Goal: Transaction & Acquisition: Purchase product/service

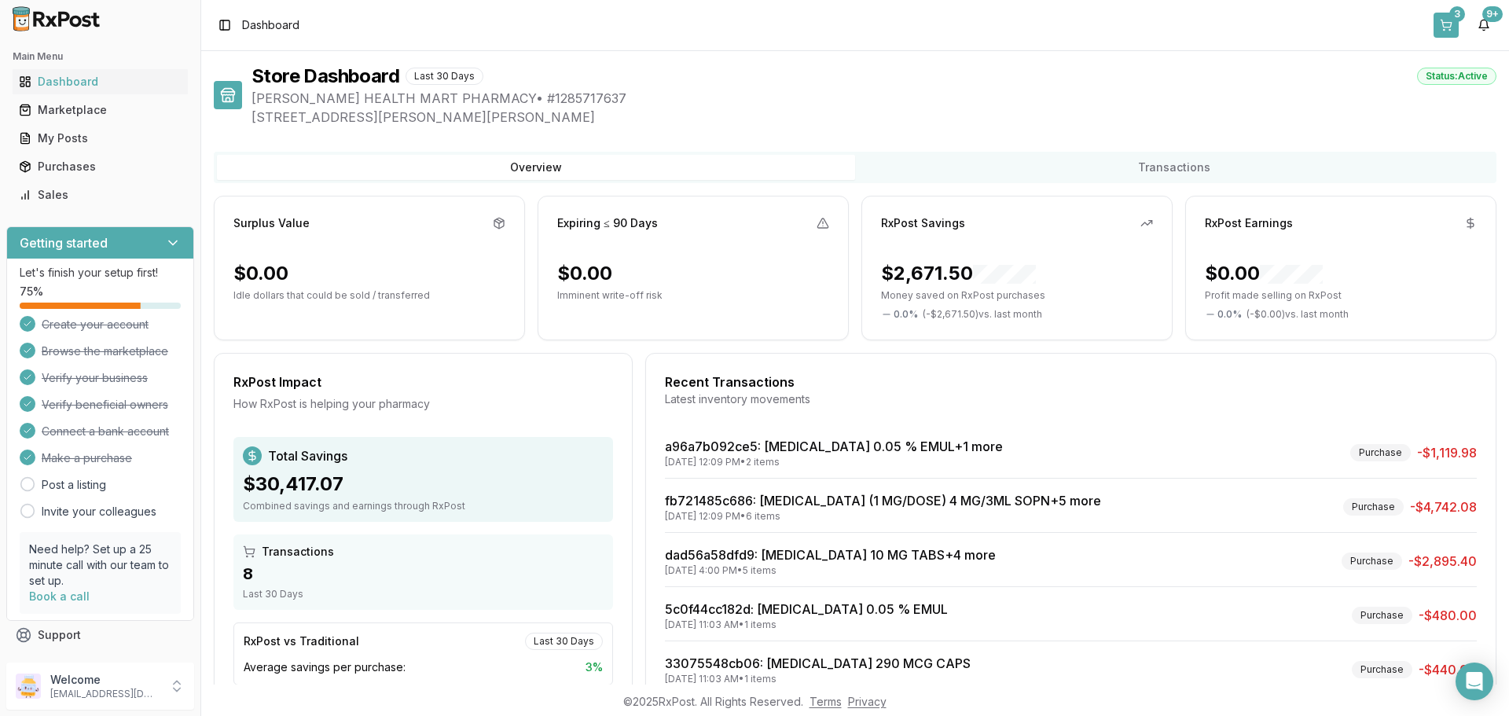
click at [1443, 28] on button "3" at bounding box center [1445, 25] width 25 height 25
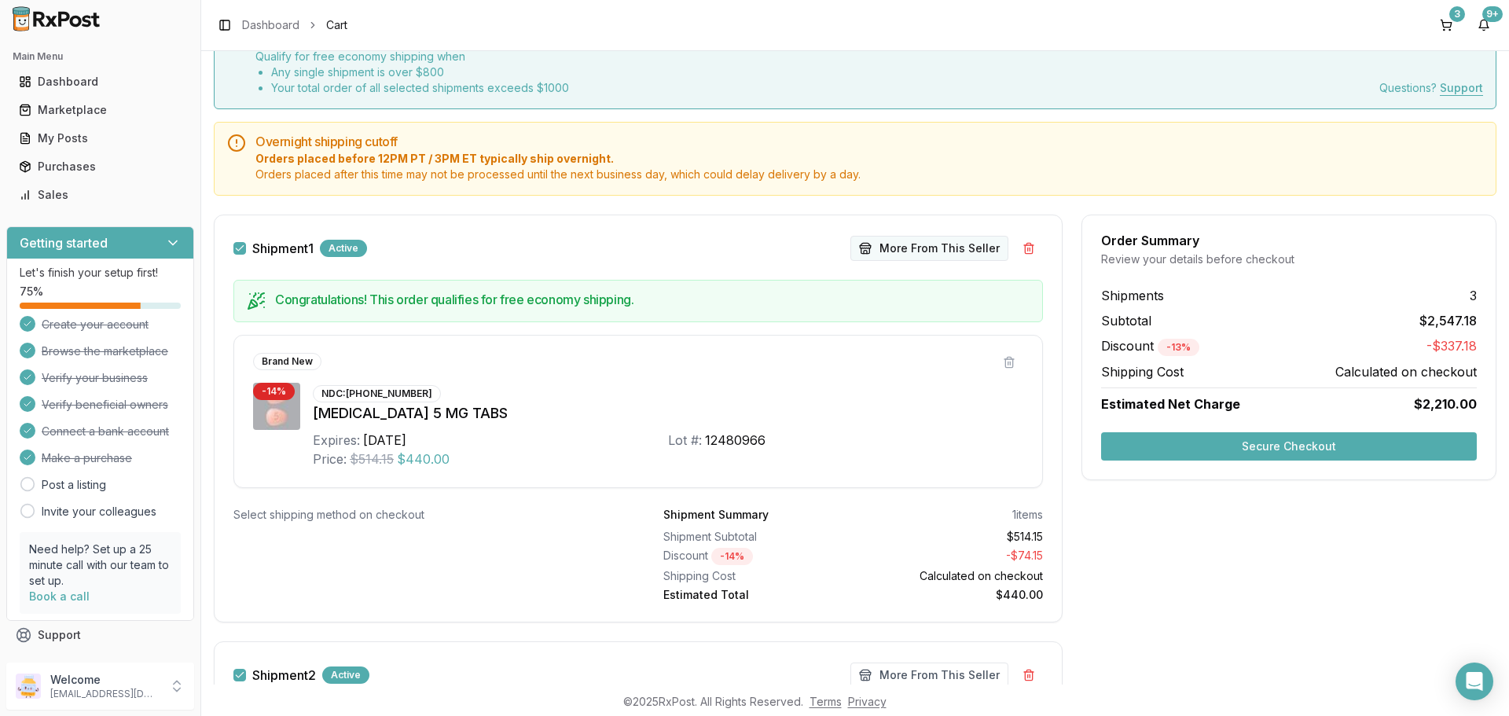
scroll to position [157, 0]
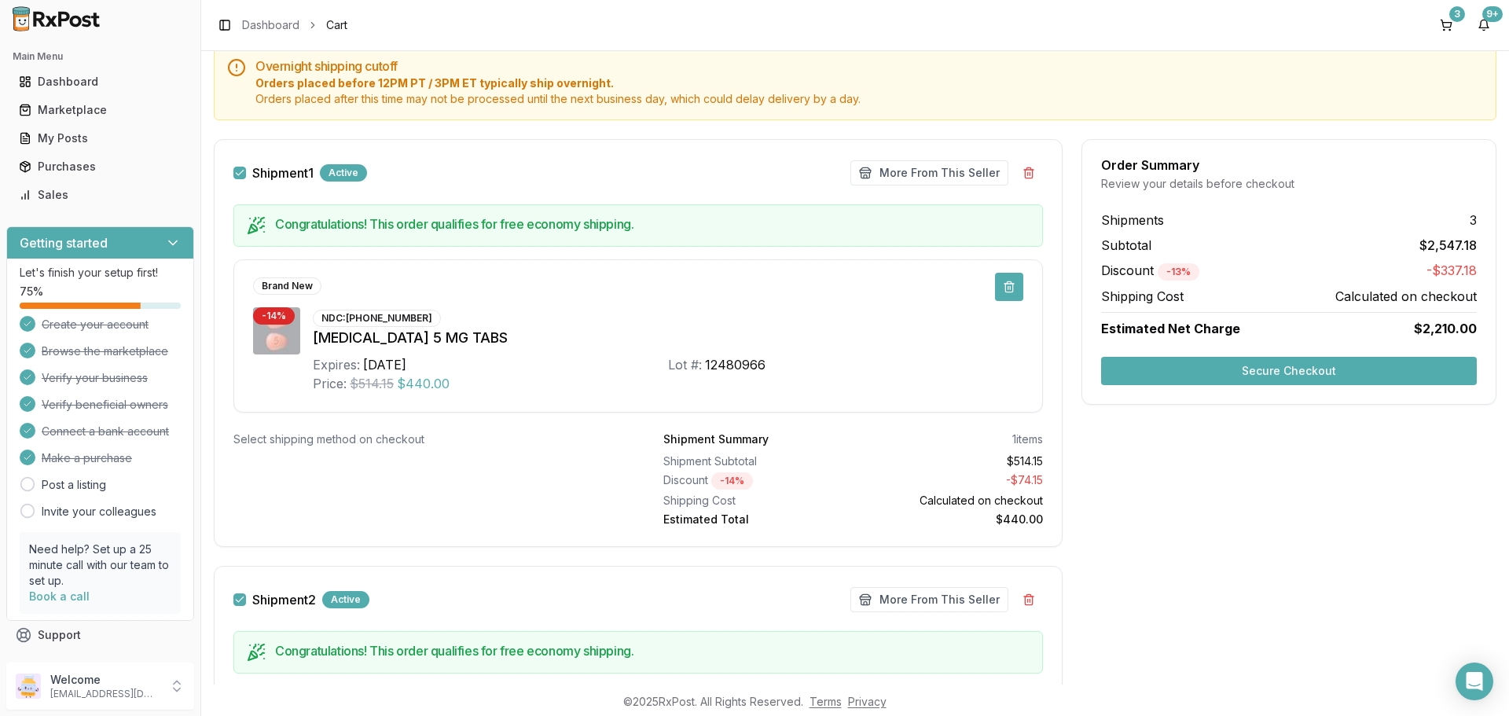
click at [1008, 287] on button at bounding box center [1009, 287] width 28 height 28
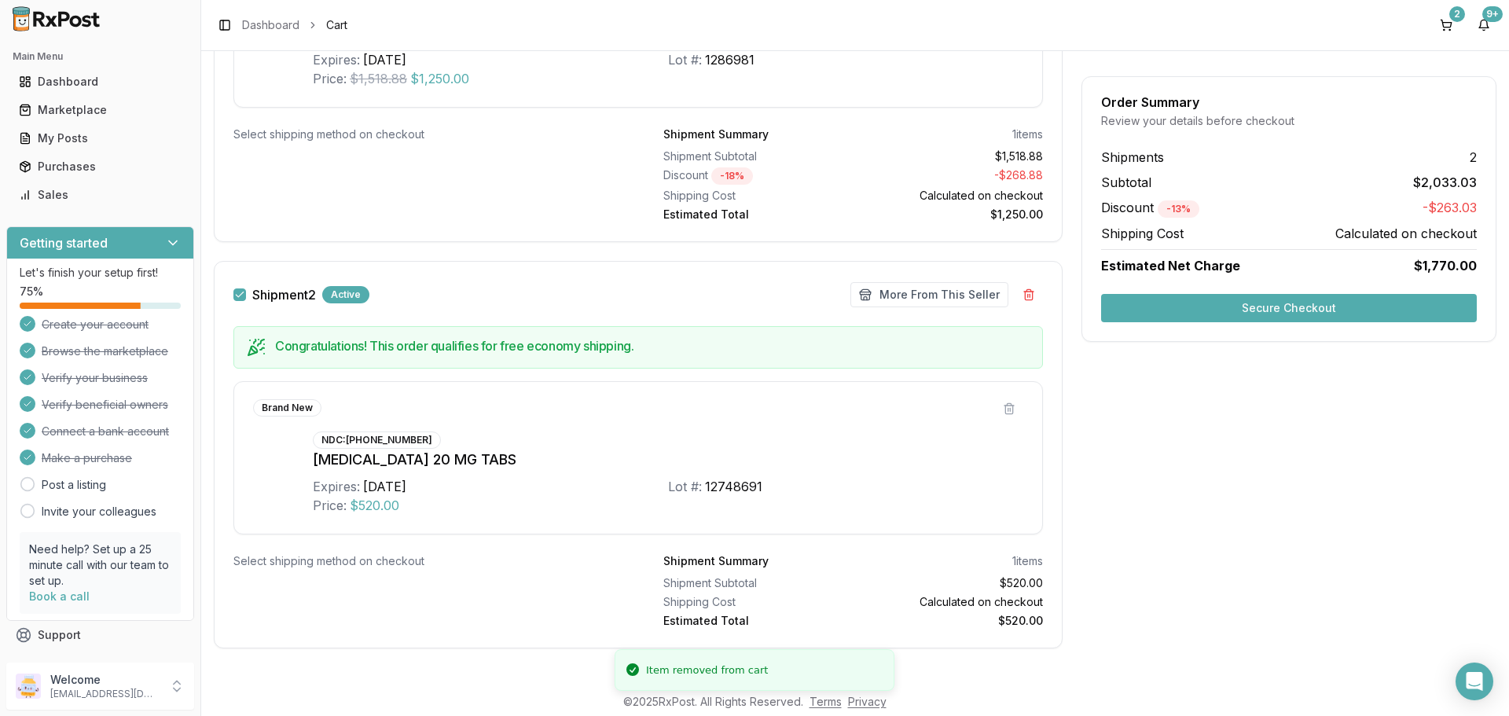
scroll to position [470, 0]
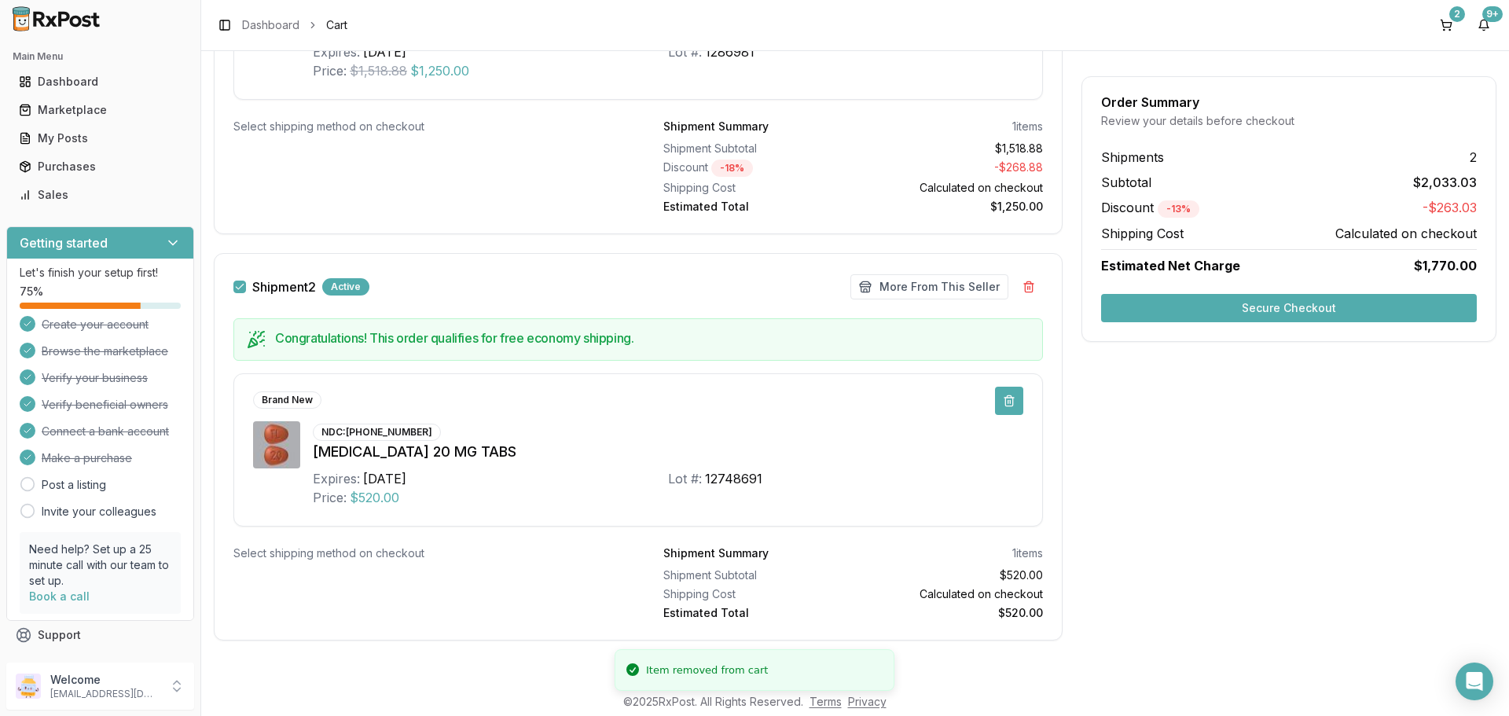
click at [1010, 400] on button at bounding box center [1009, 401] width 28 height 28
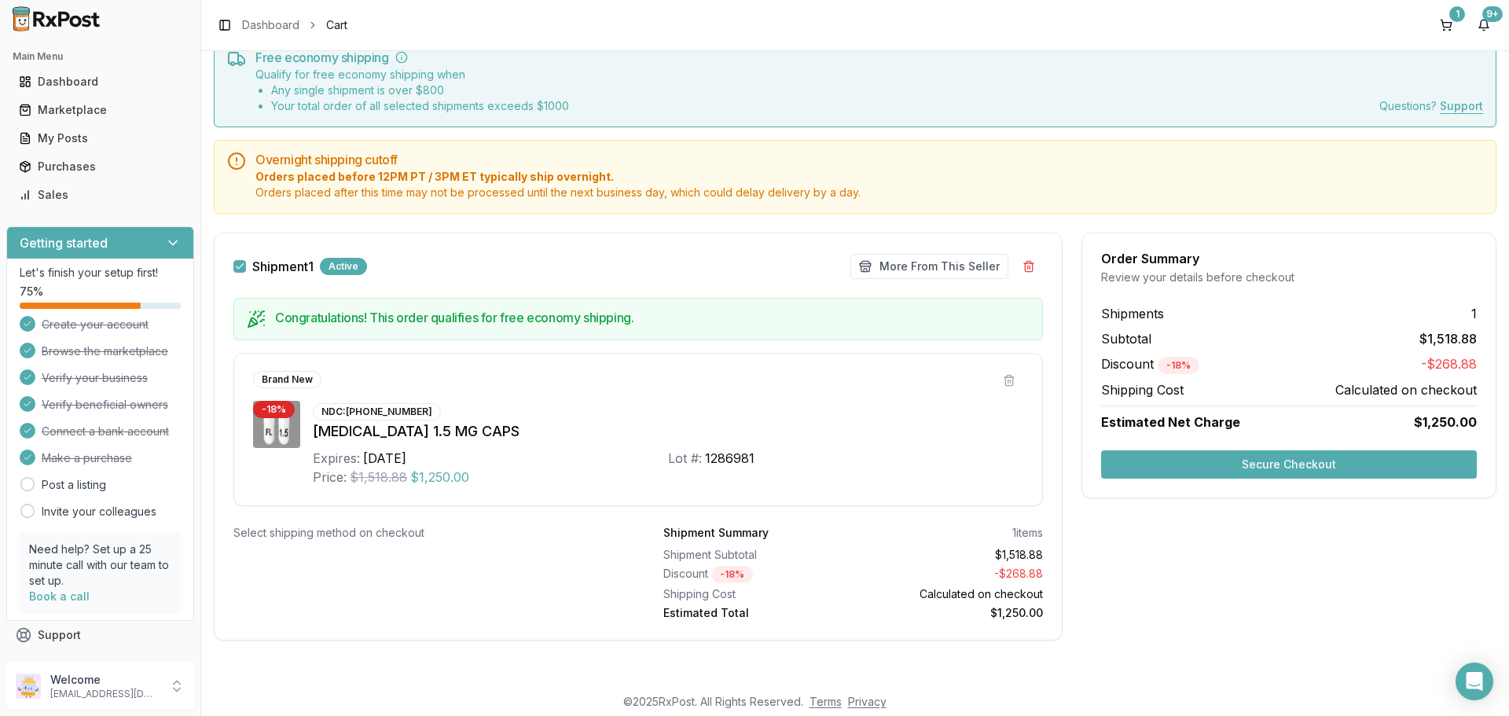
scroll to position [0, 0]
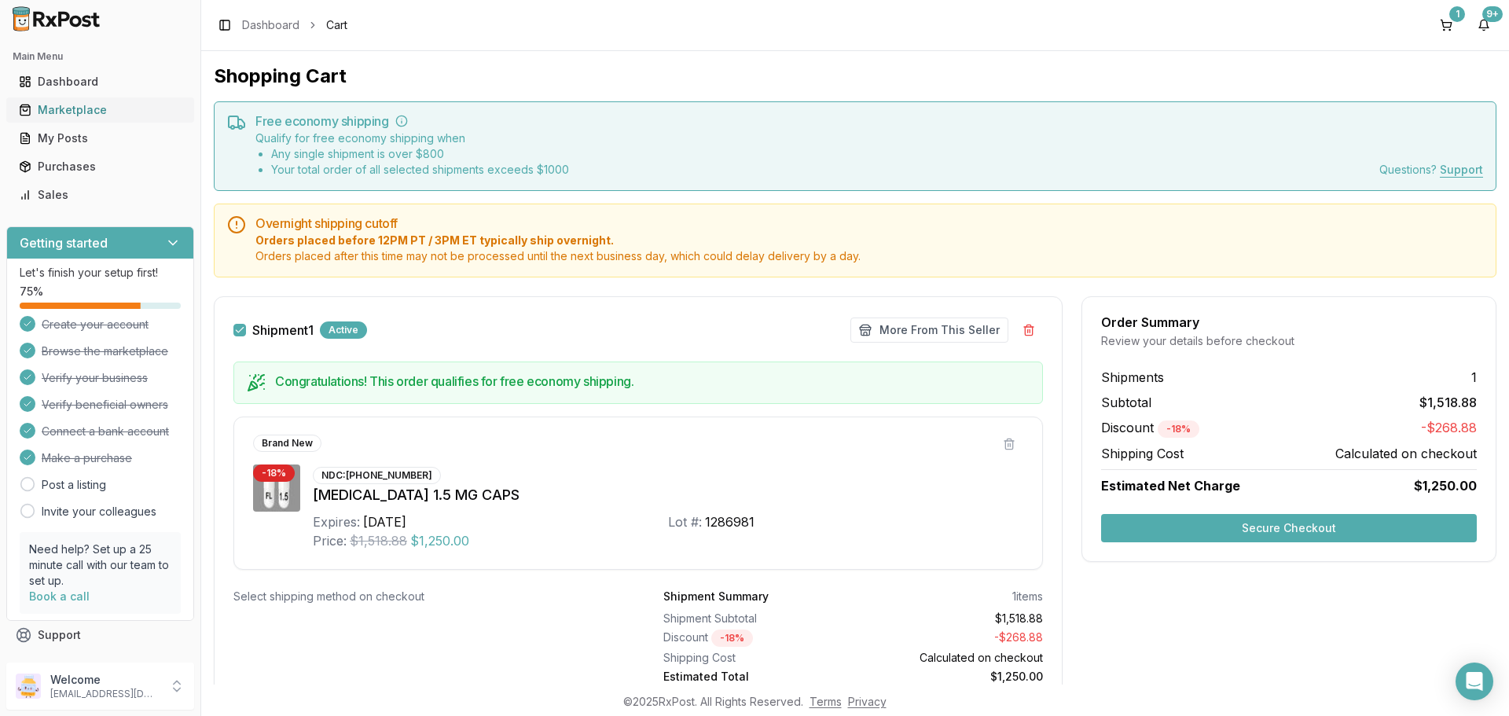
click at [84, 112] on div "Marketplace" at bounding box center [100, 110] width 163 height 16
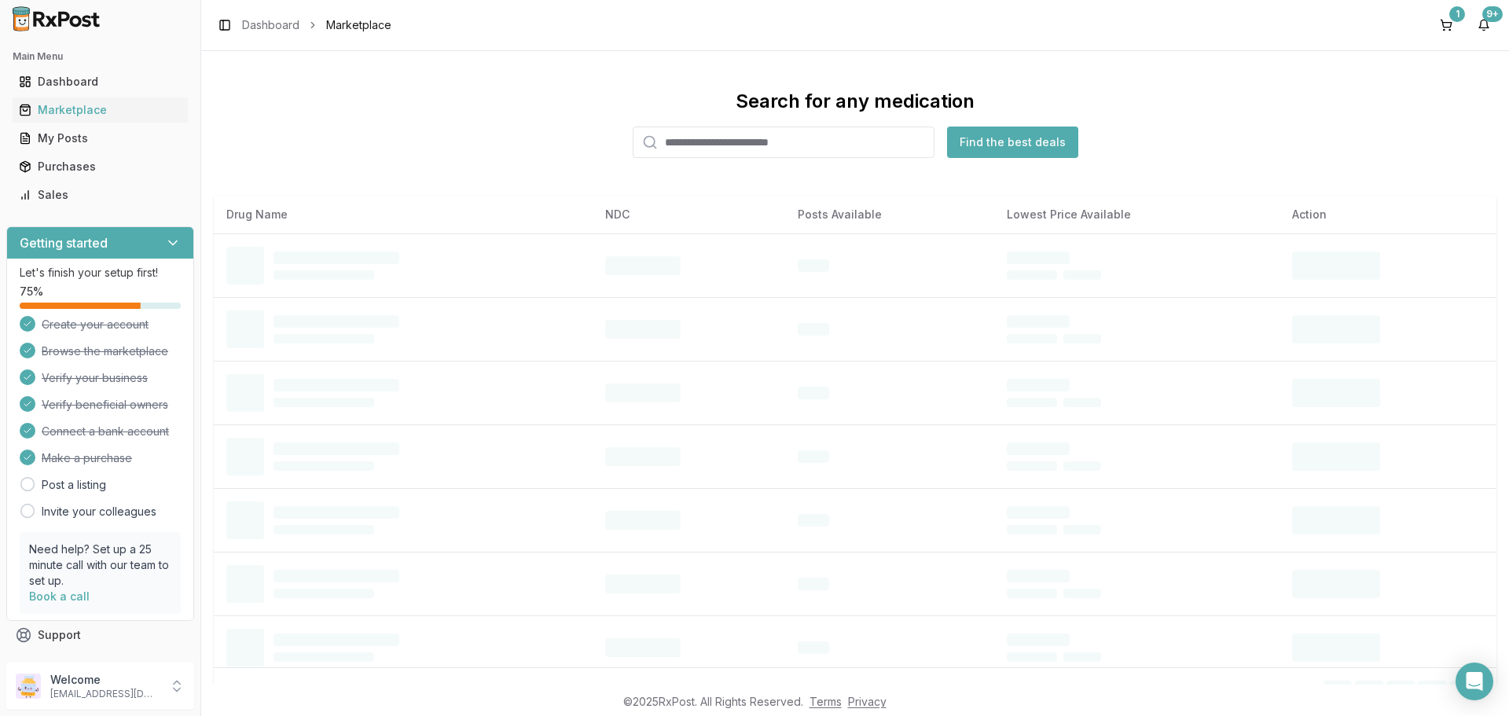
click at [729, 141] on input "search" at bounding box center [784, 142] width 302 height 31
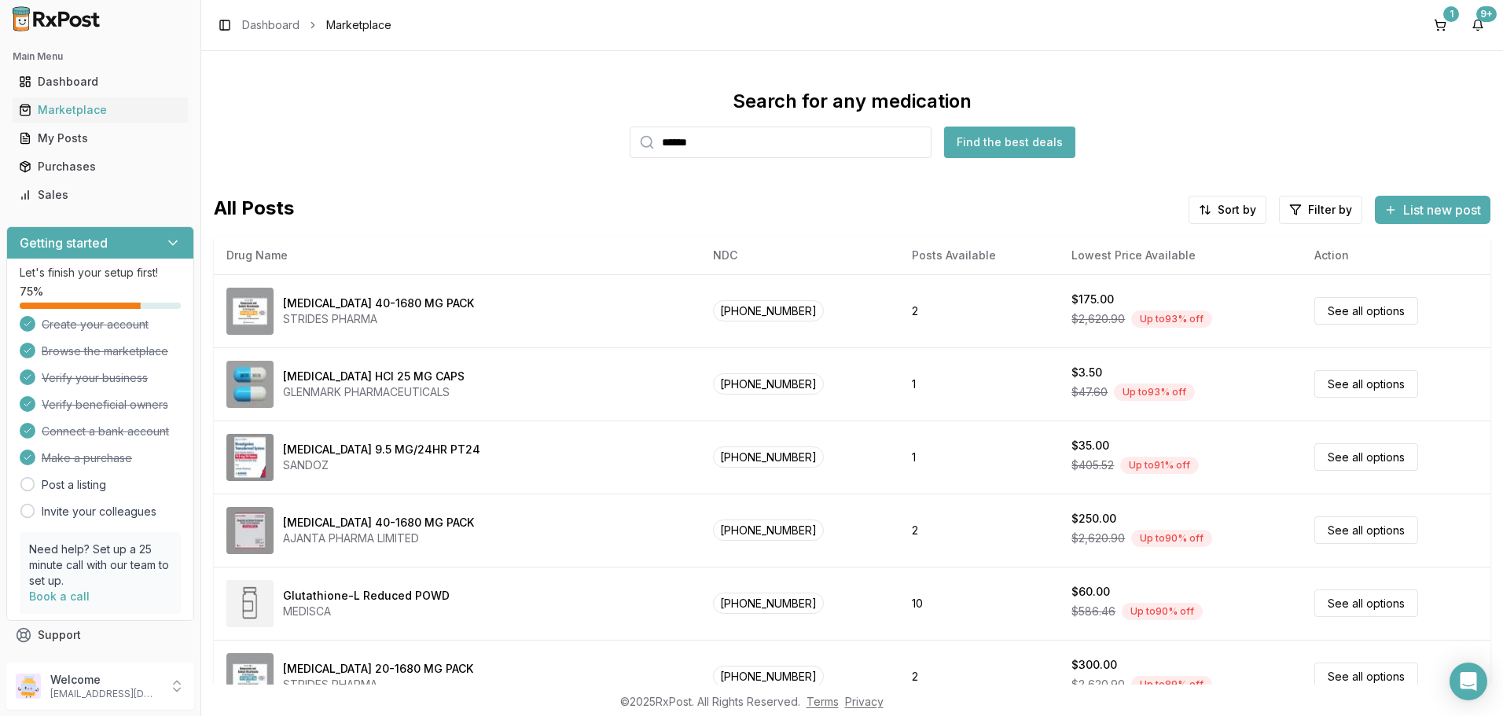
type input "******"
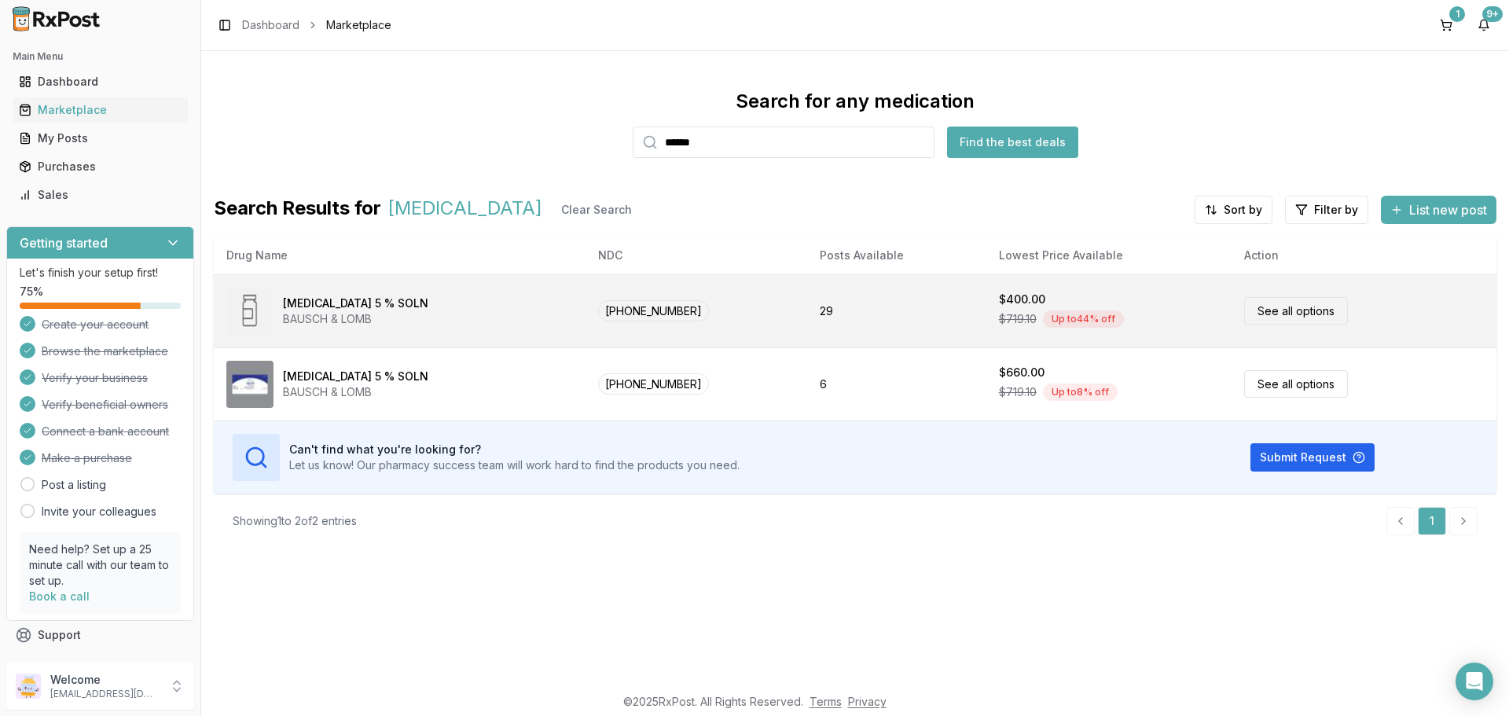
click at [1272, 313] on link "See all options" at bounding box center [1296, 311] width 104 height 28
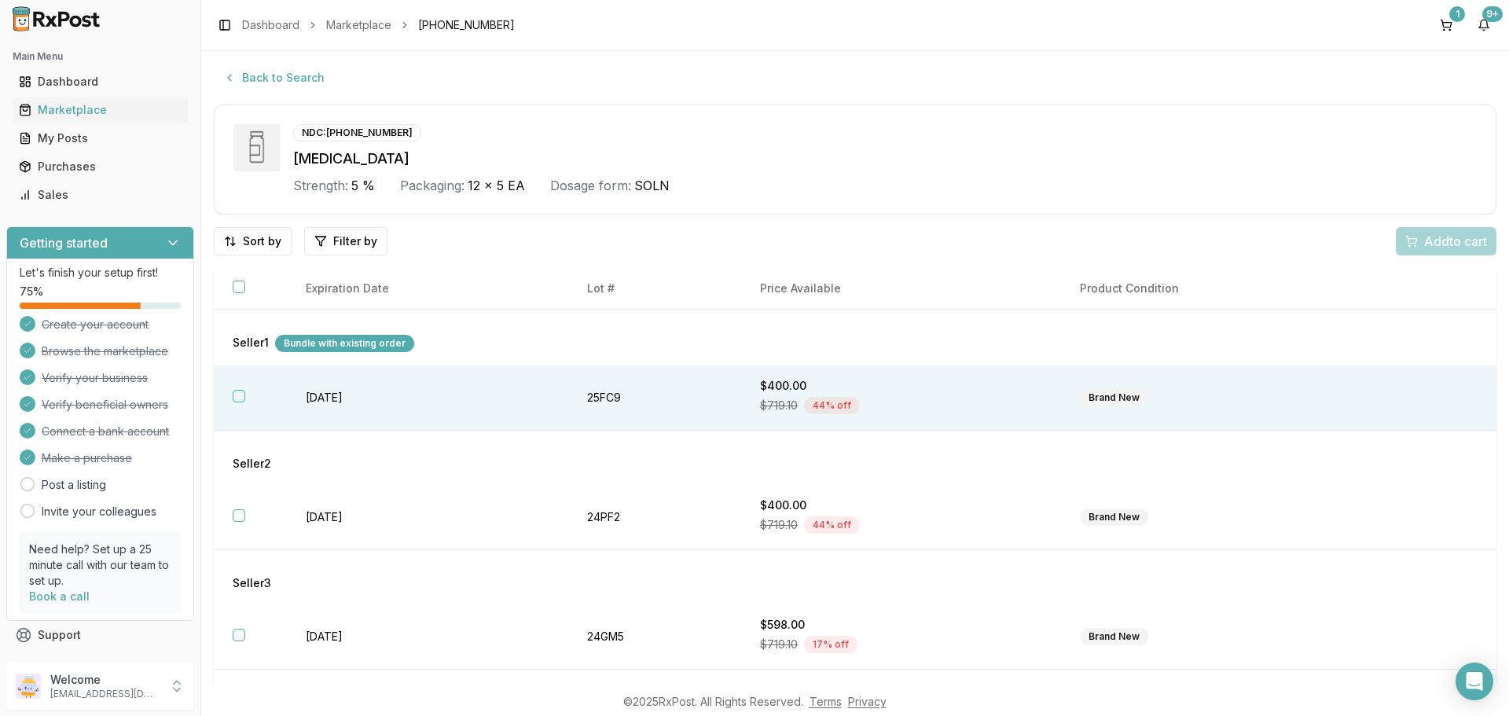
click at [239, 398] on button "button" at bounding box center [239, 396] width 13 height 13
click at [1400, 244] on div "Add 1 to cart" at bounding box center [1443, 241] width 87 height 19
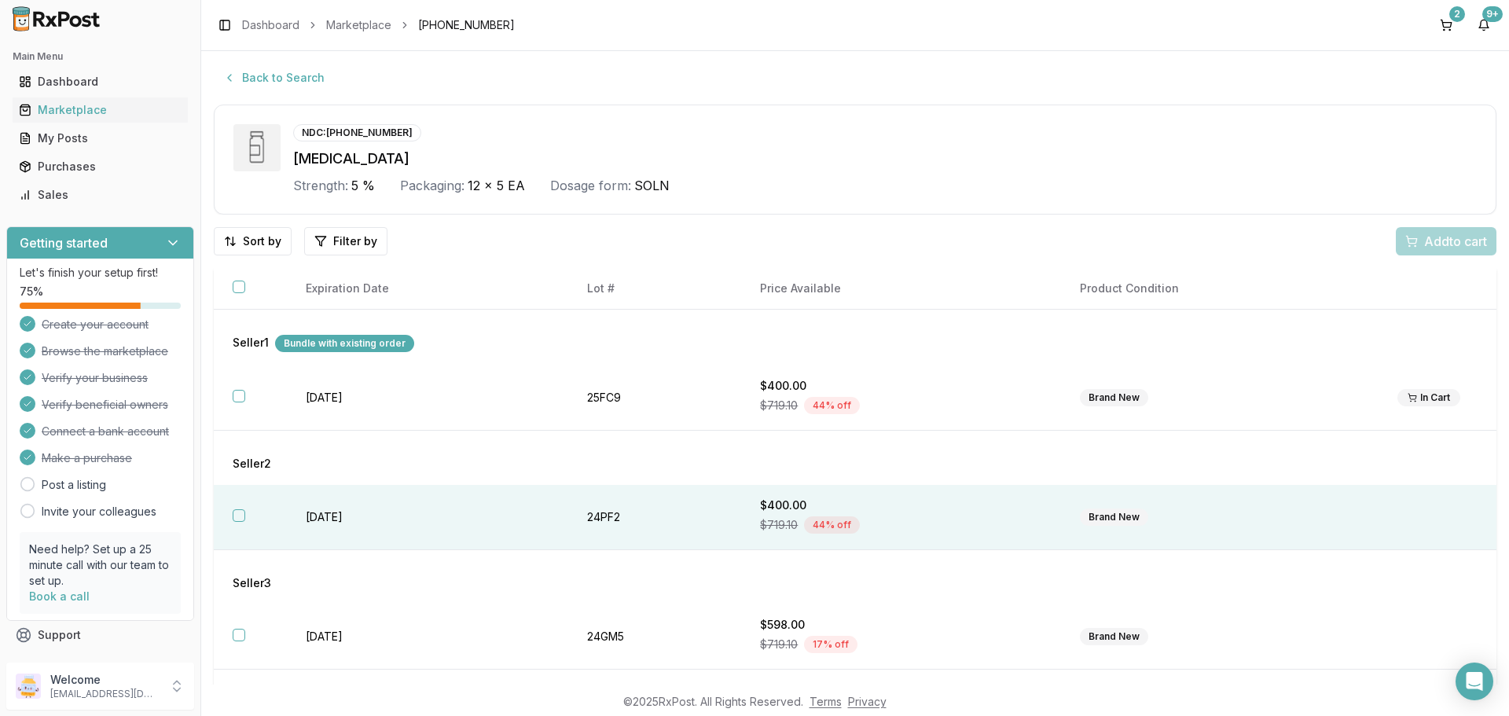
click at [234, 513] on button "button" at bounding box center [239, 515] width 13 height 13
click at [1419, 244] on span "Add 1 to cart" at bounding box center [1453, 241] width 68 height 19
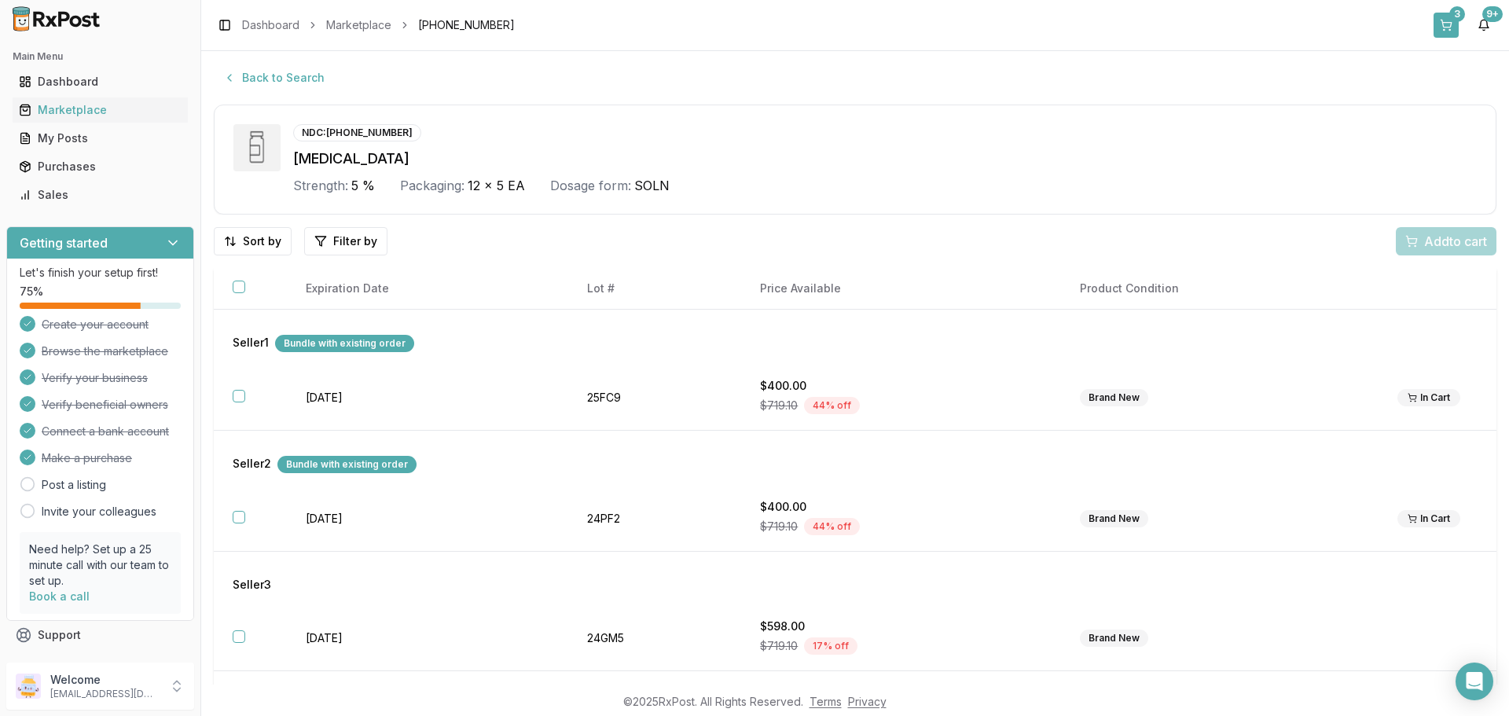
click at [1446, 25] on button "3" at bounding box center [1445, 25] width 25 height 25
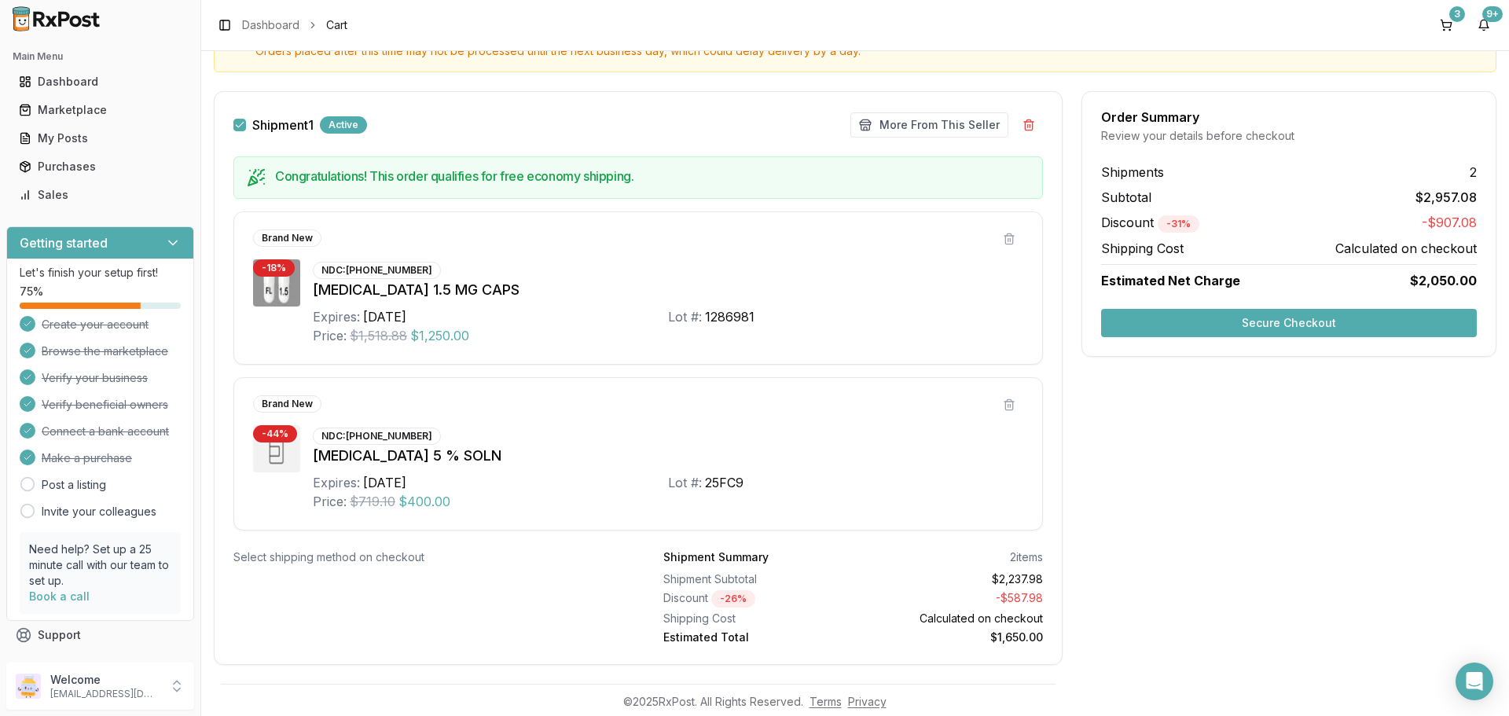
scroll to position [185, 0]
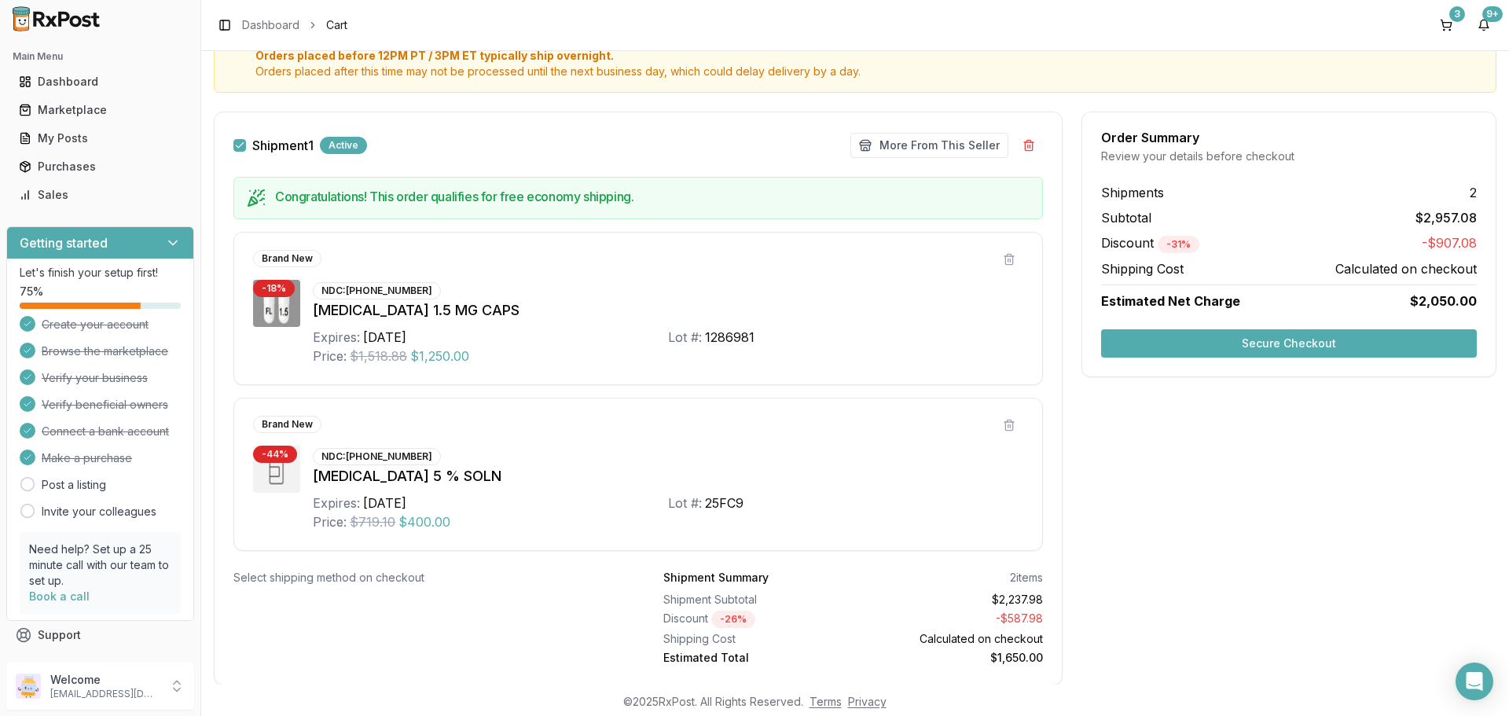
click at [1252, 347] on button "Secure Checkout" at bounding box center [1289, 343] width 376 height 28
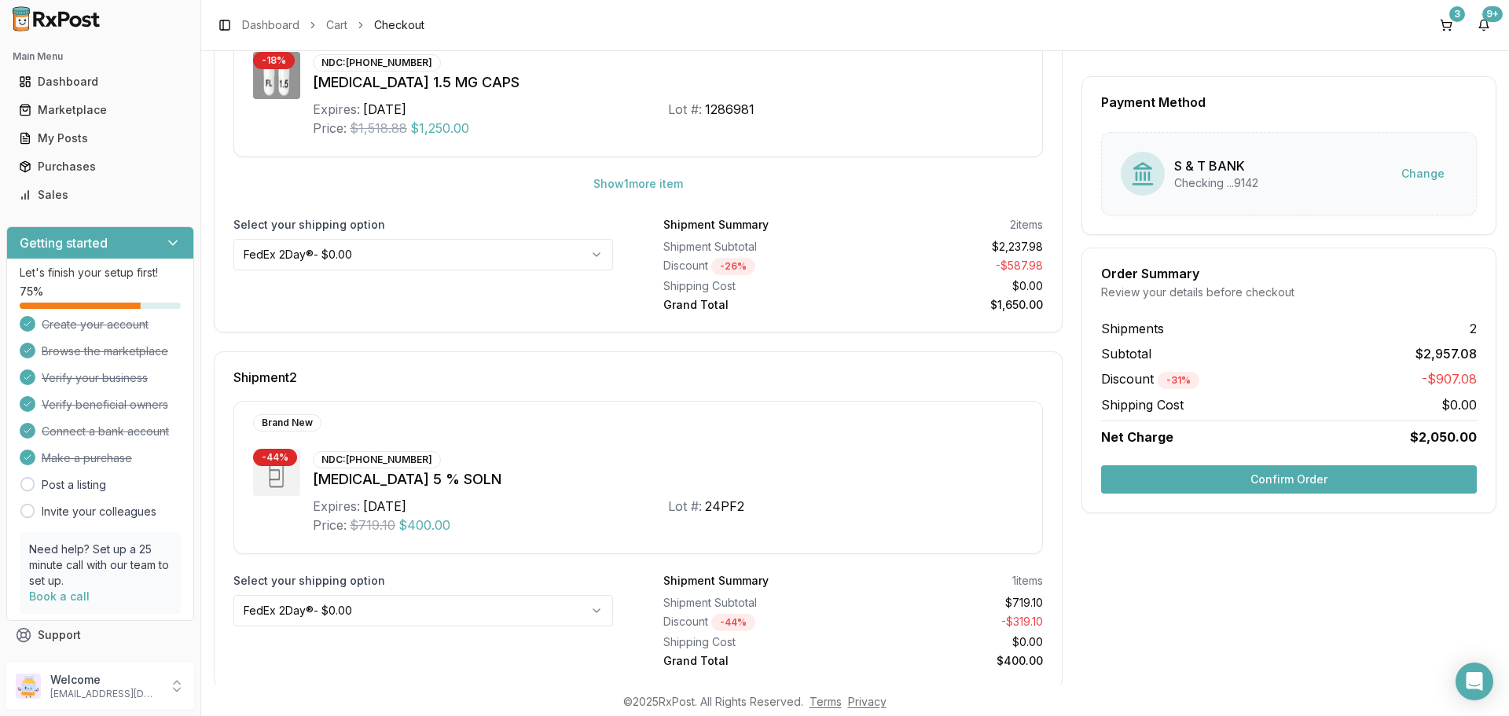
scroll to position [363, 0]
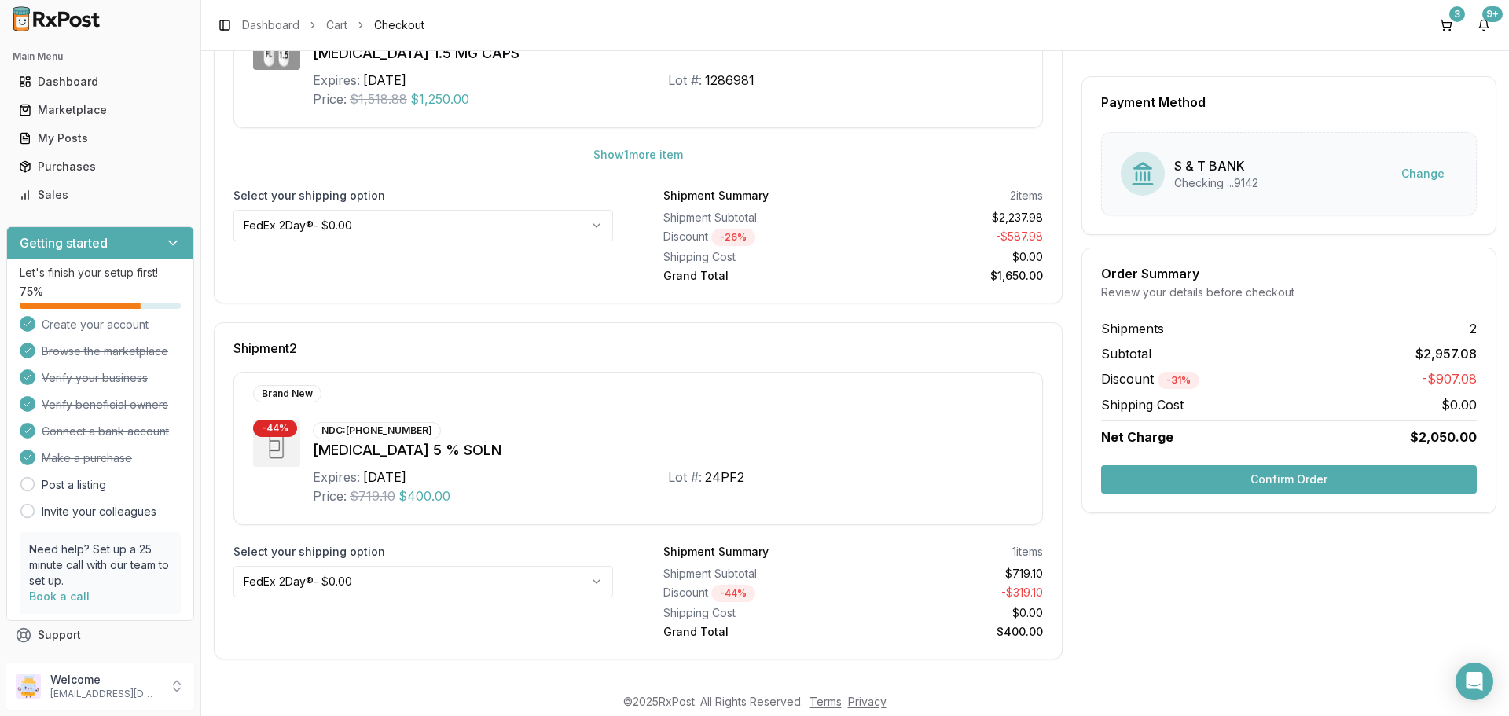
click at [1216, 483] on button "Confirm Order" at bounding box center [1289, 479] width 376 height 28
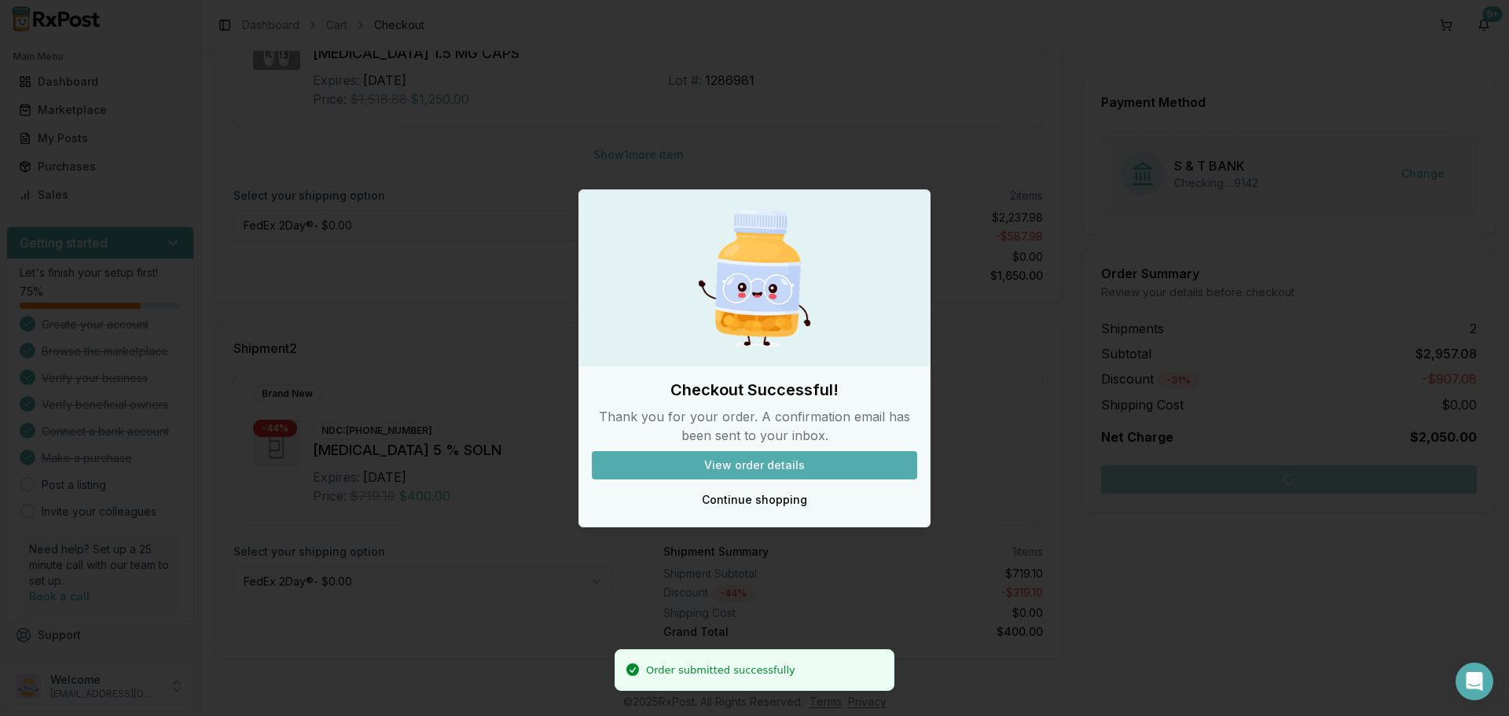
click at [866, 468] on button "View order details" at bounding box center [754, 465] width 325 height 28
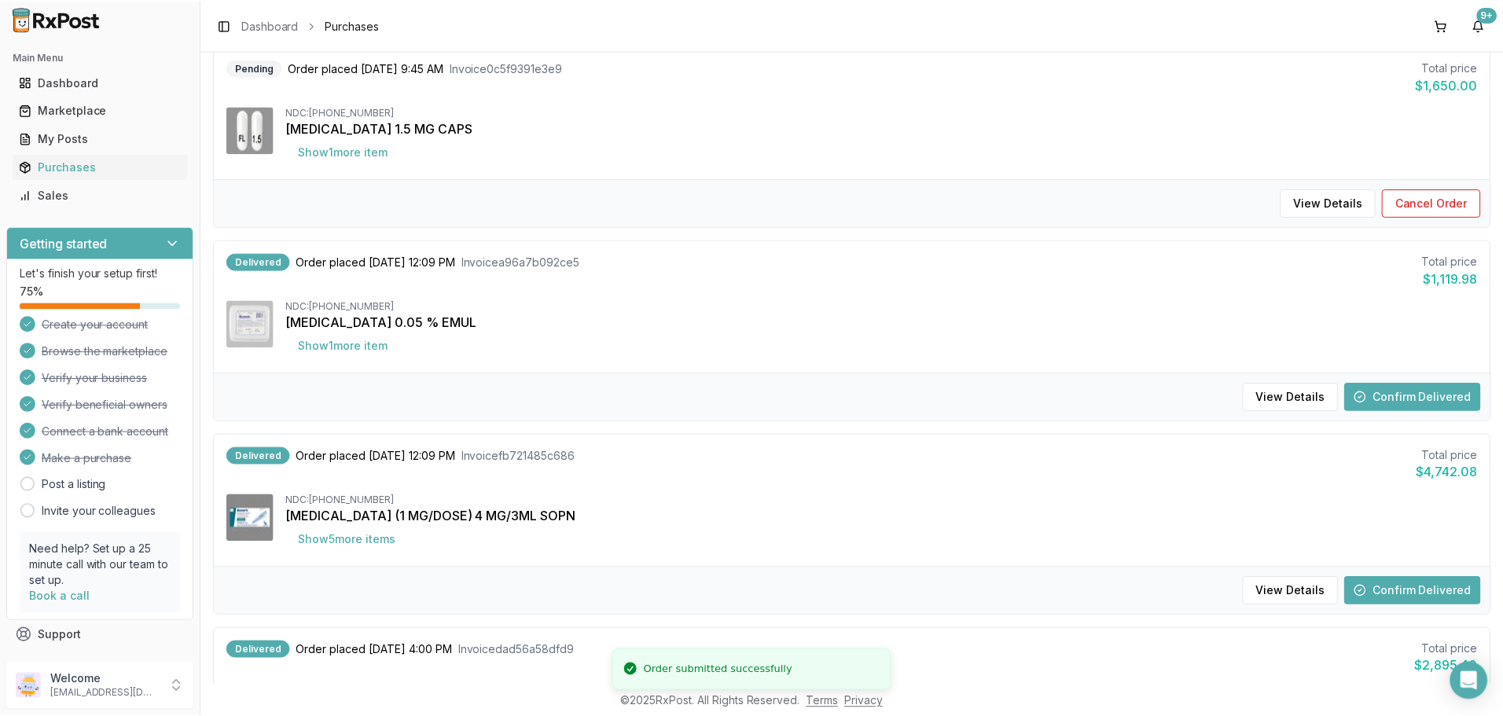
scroll to position [57, 0]
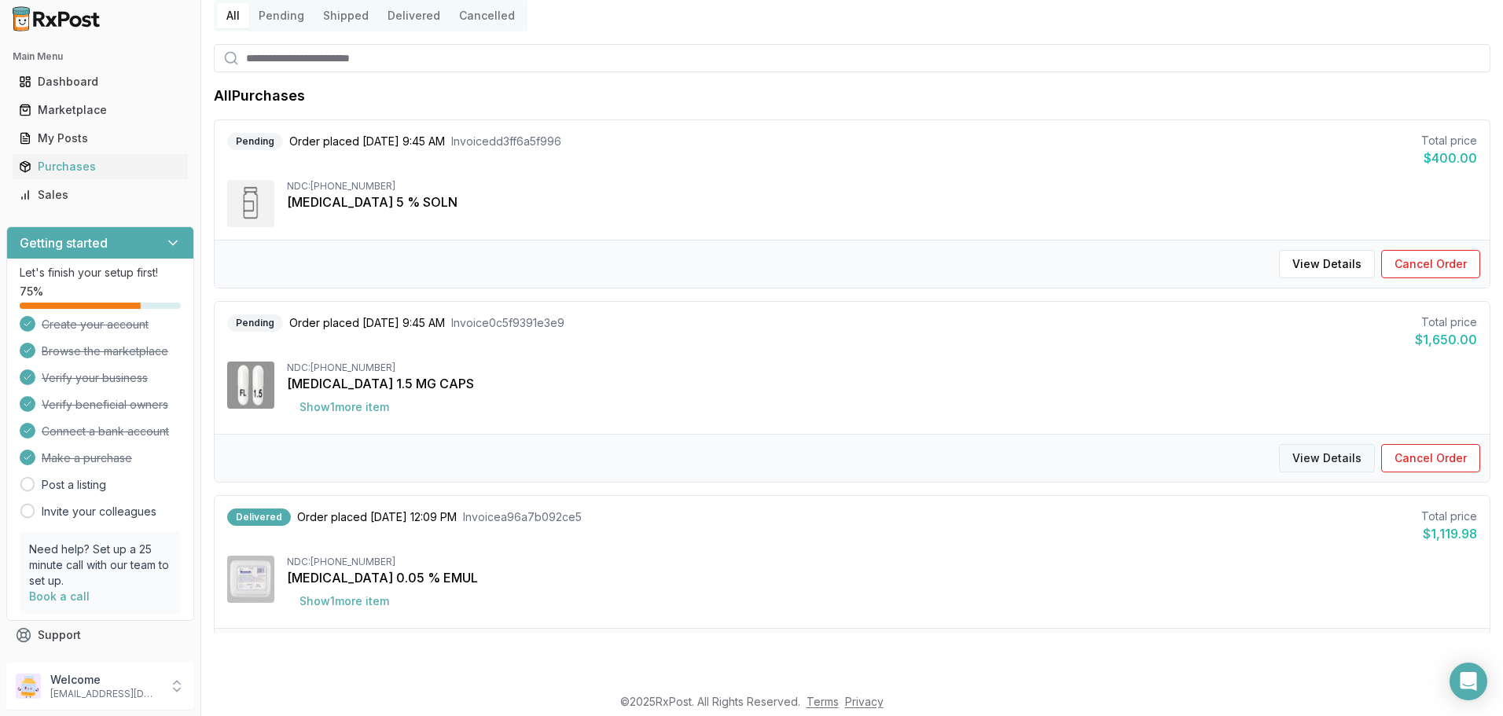
click at [1312, 464] on button "View Details" at bounding box center [1327, 458] width 96 height 28
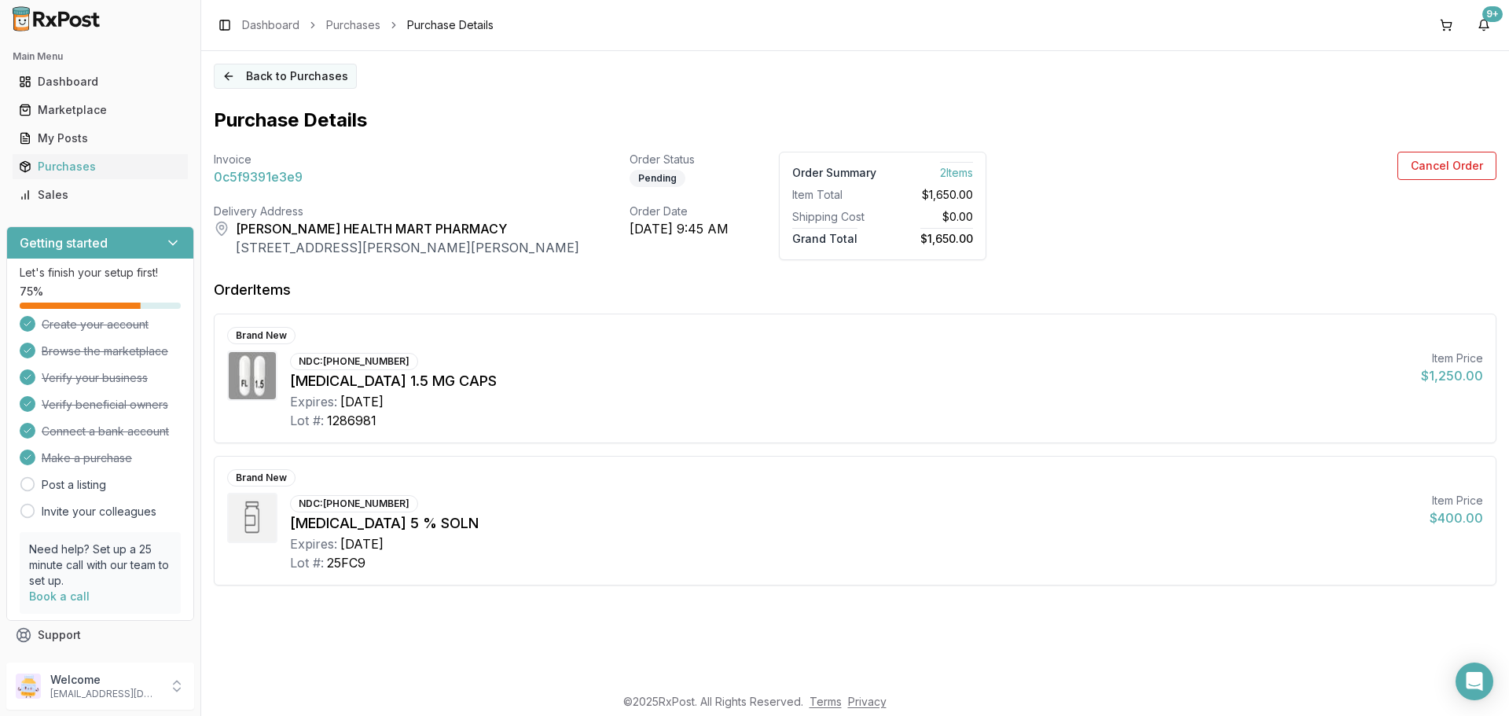
click at [242, 76] on button "Back to Purchases" at bounding box center [285, 76] width 143 height 25
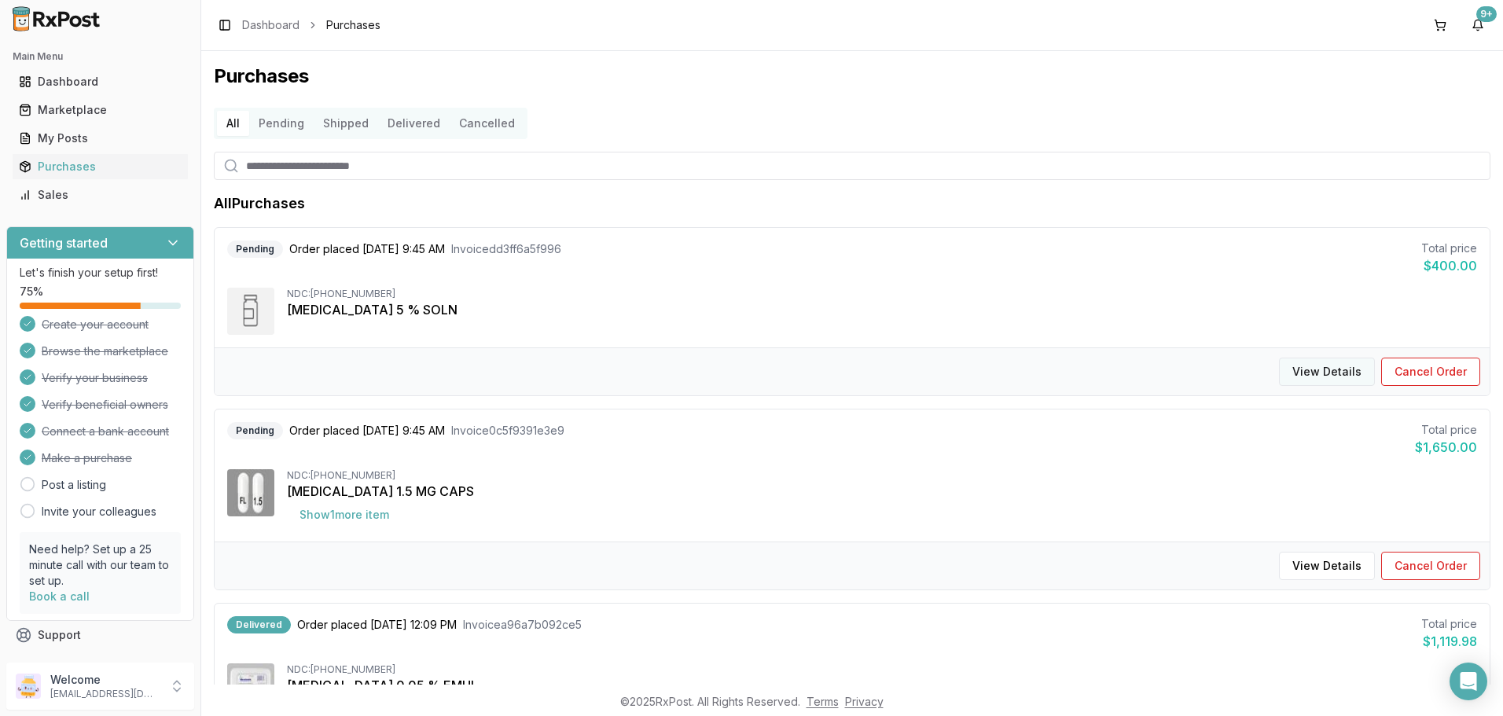
click at [1331, 378] on button "View Details" at bounding box center [1327, 372] width 96 height 28
